Goal: Connect with others: Connect with others

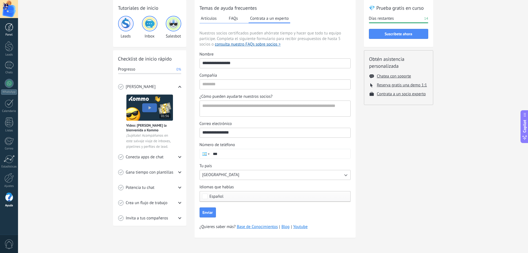
click at [13, 31] on link "Panel" at bounding box center [9, 30] width 18 height 14
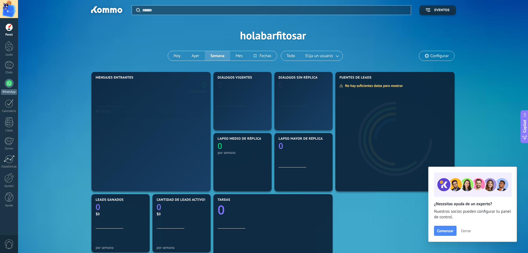
click at [10, 81] on div at bounding box center [9, 83] width 9 height 9
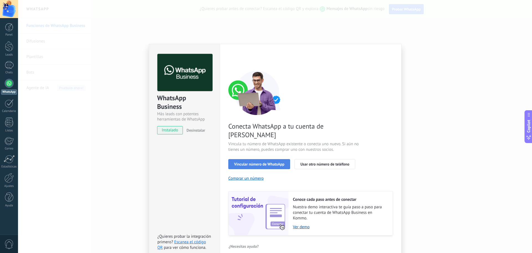
click at [256, 159] on button "Vincular número de WhatsApp" at bounding box center [259, 164] width 62 height 10
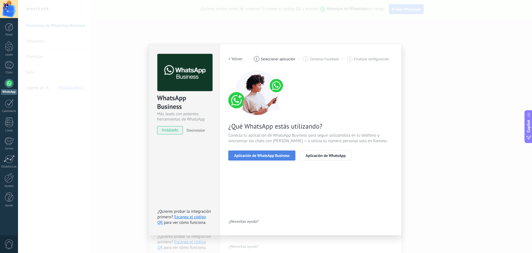
click at [255, 153] on span "Aplicación de WhatsApp Business" at bounding box center [261, 155] width 55 height 4
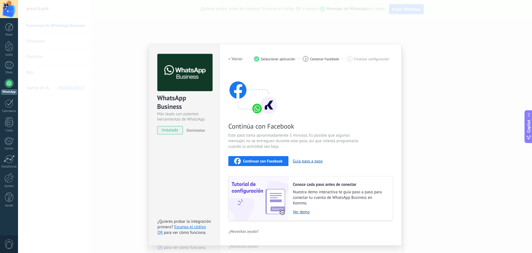
click at [253, 159] on span "Continuar con Facebook" at bounding box center [263, 161] width 40 height 4
click at [250, 157] on div "Continuar con Facebook" at bounding box center [258, 160] width 49 height 7
